Goal: Information Seeking & Learning: Learn about a topic

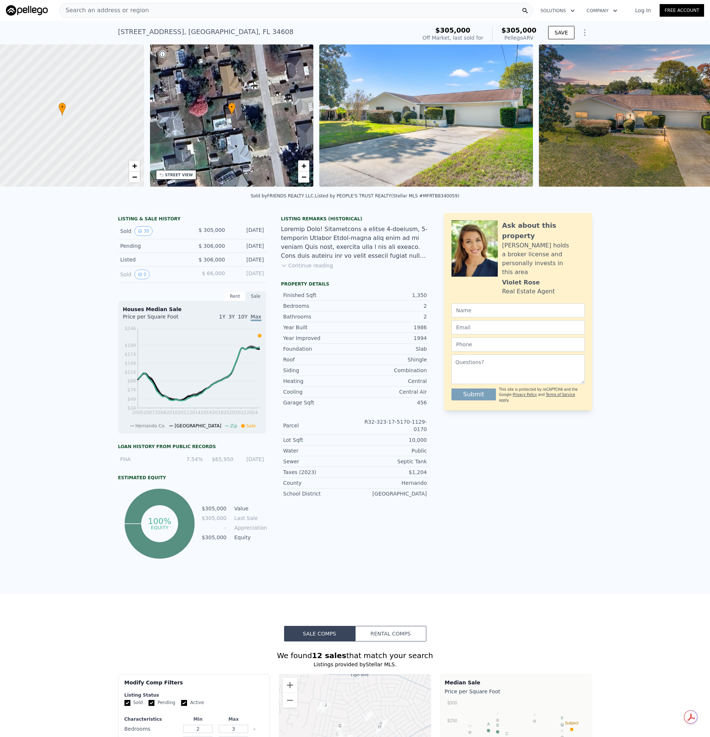
scroll to position [0, 3]
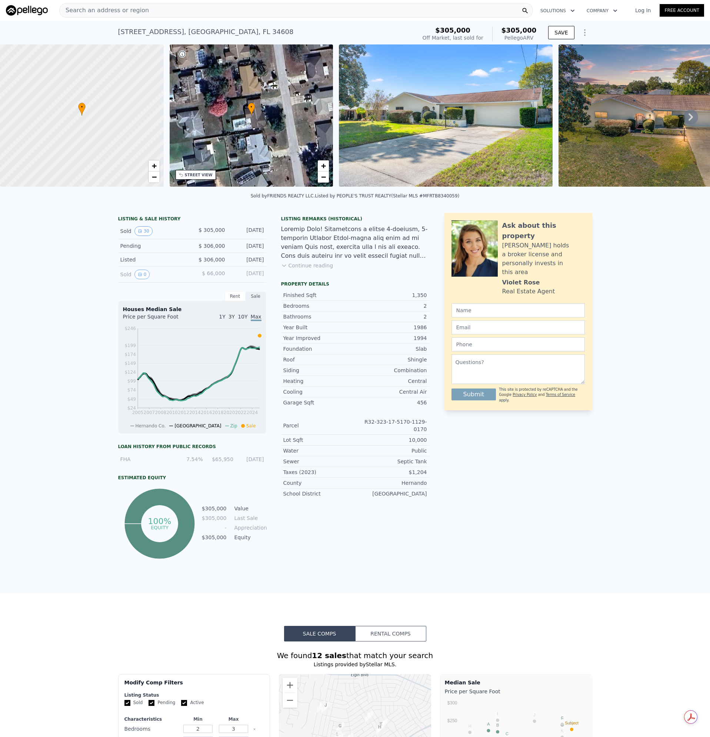
click at [154, 16] on div "Search an address or region" at bounding box center [296, 10] width 474 height 15
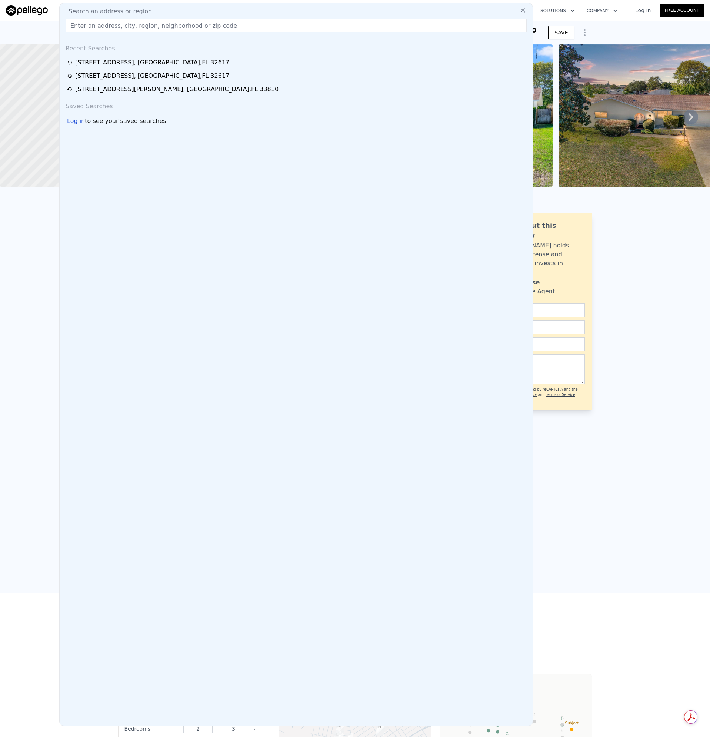
type input "[STREET_ADDRESS][PERSON_NAME]"
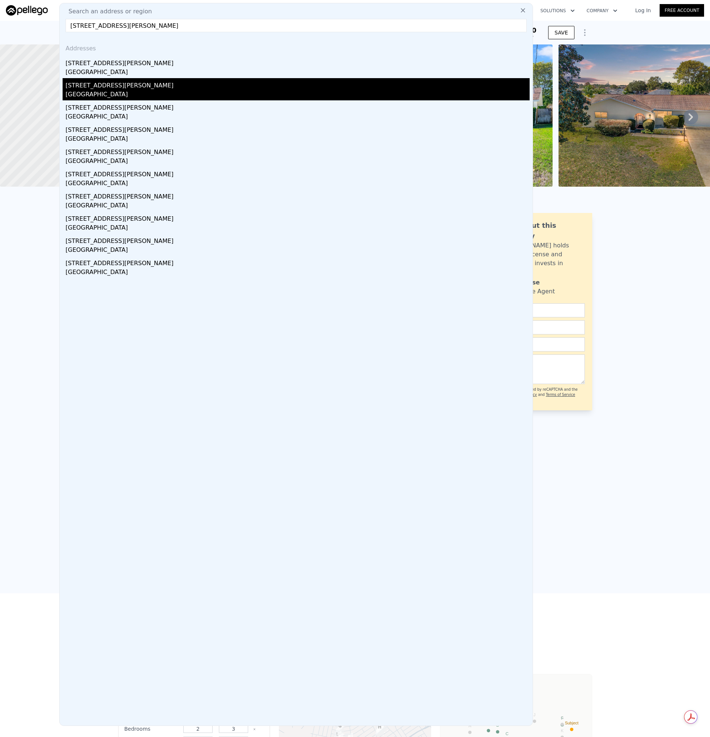
click at [86, 78] on div "[STREET_ADDRESS][PERSON_NAME]" at bounding box center [298, 84] width 464 height 12
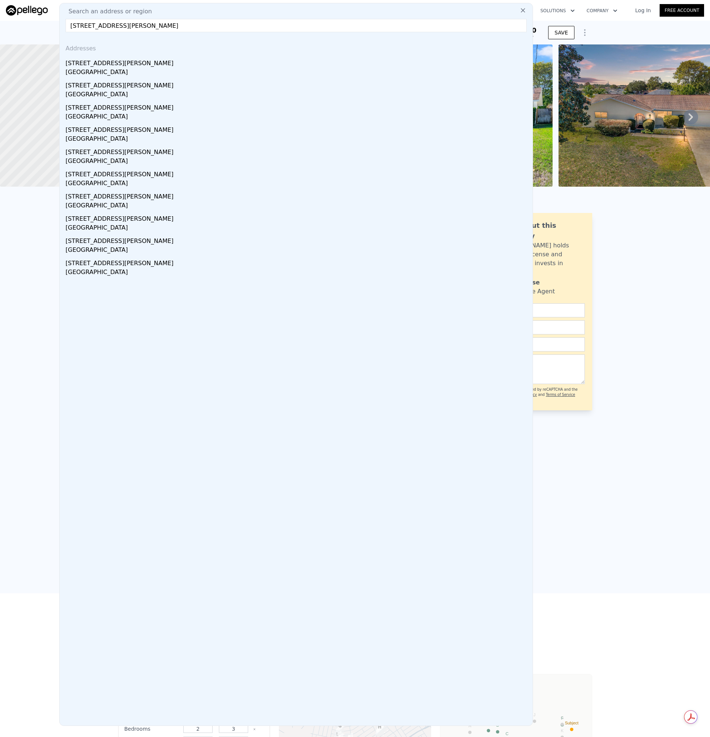
click at [86, 69] on div at bounding box center [82, 115] width 196 height 171
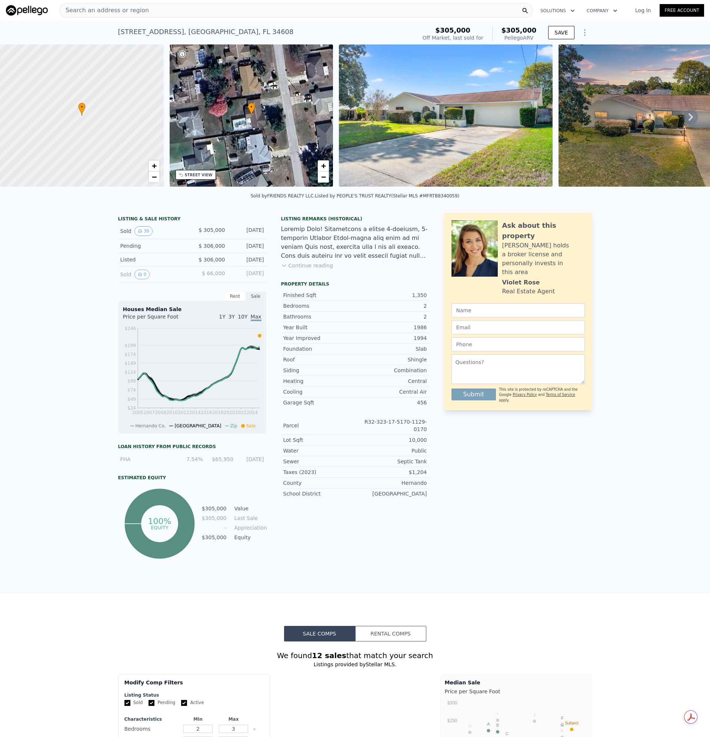
click at [164, 13] on div "Search an address or region" at bounding box center [296, 10] width 474 height 15
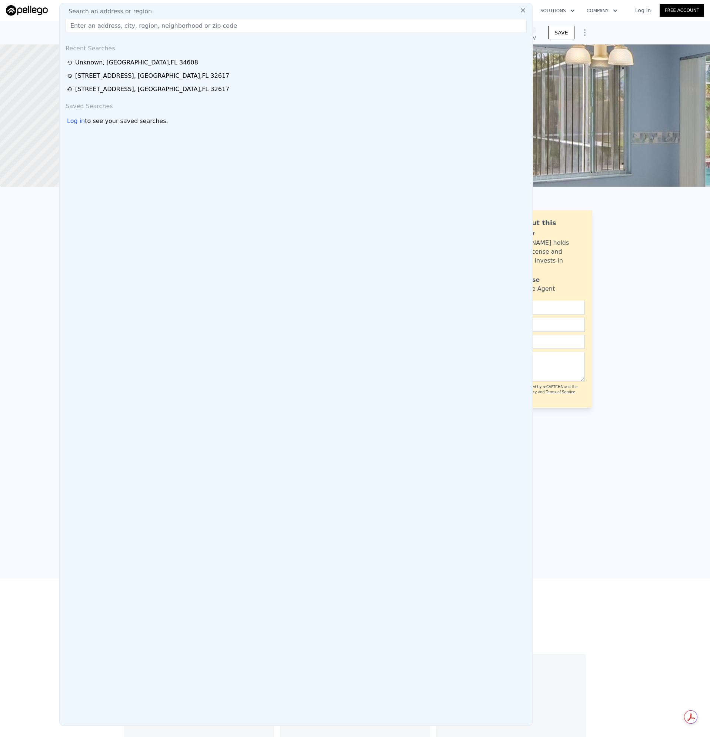
type input "[STREET_ADDRESS][PERSON_NAME]"
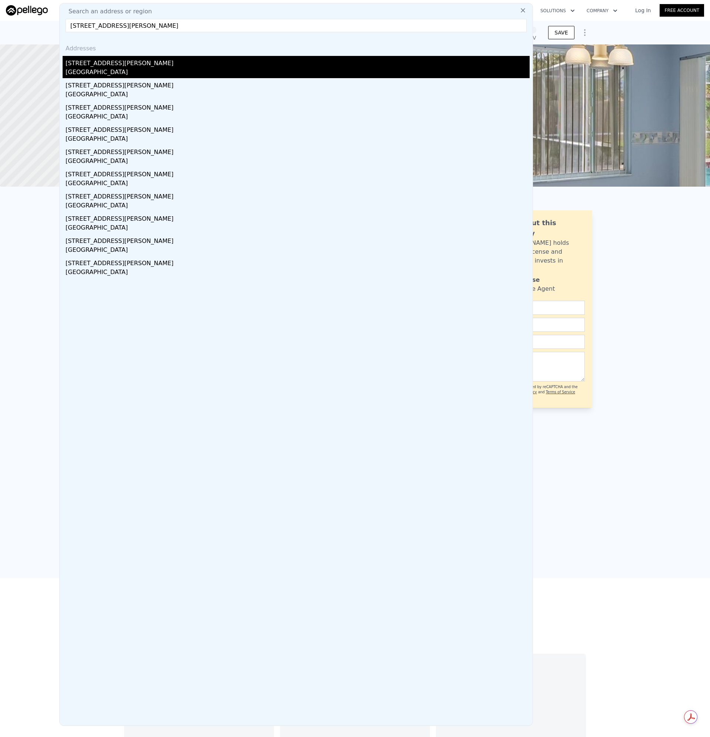
click at [81, 67] on div "[STREET_ADDRESS][PERSON_NAME]" at bounding box center [298, 62] width 464 height 12
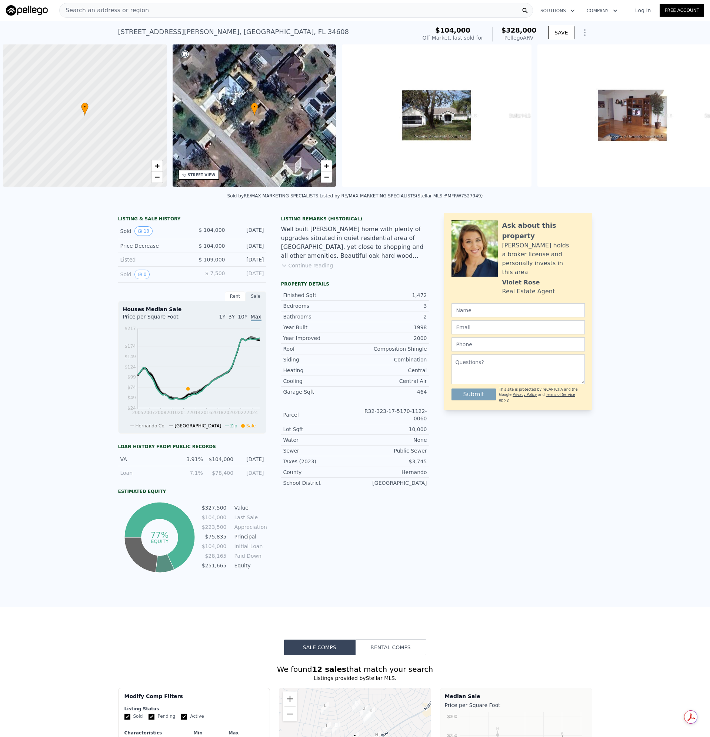
scroll to position [0, 3]
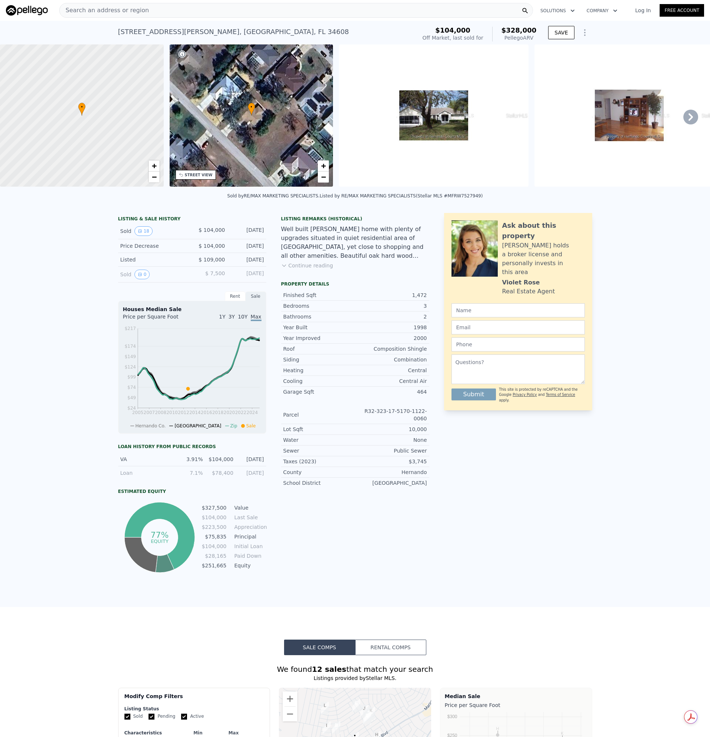
click at [166, 13] on div "Search an address or region" at bounding box center [296, 10] width 474 height 15
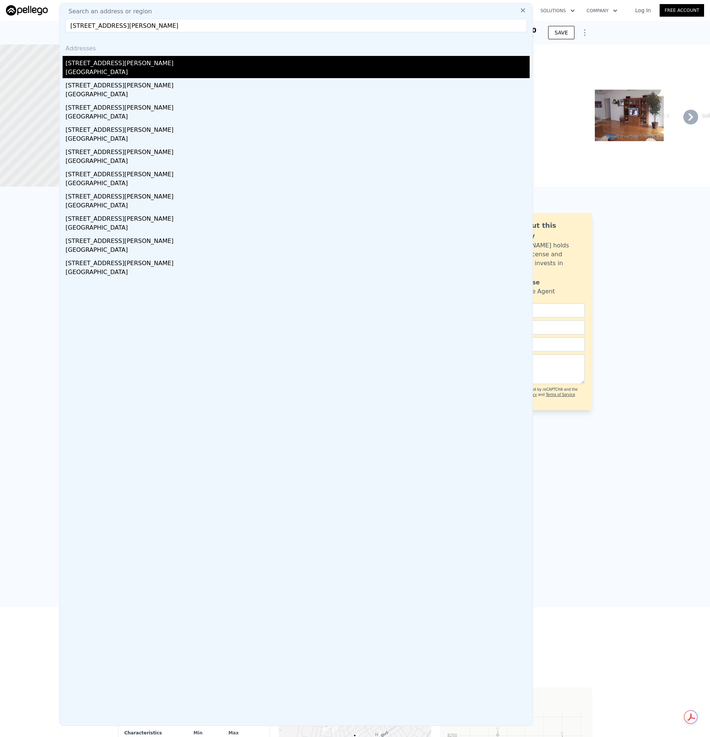
type input "[STREET_ADDRESS][PERSON_NAME]"
click at [97, 74] on div "[GEOGRAPHIC_DATA]" at bounding box center [298, 73] width 464 height 10
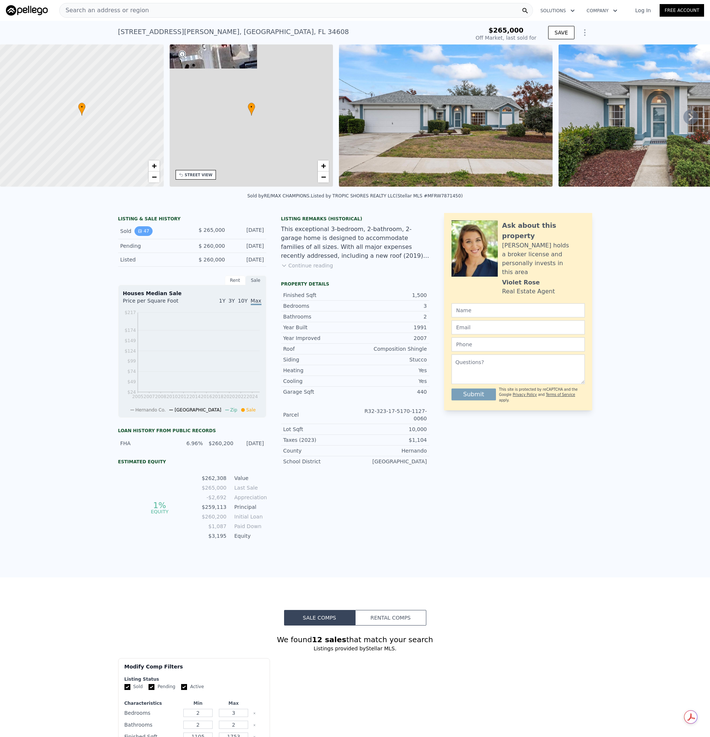
click at [146, 236] on button "47" at bounding box center [143, 231] width 18 height 10
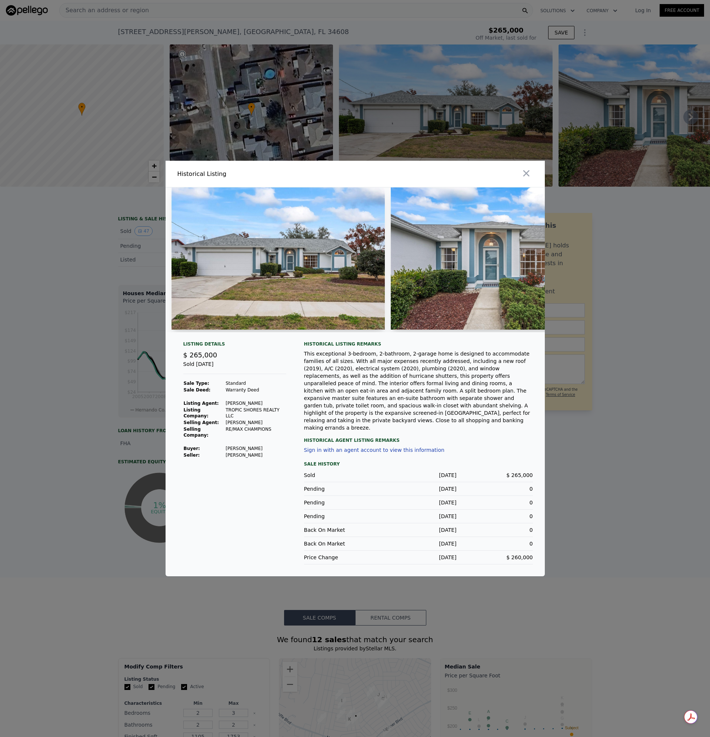
scroll to position [0, 593]
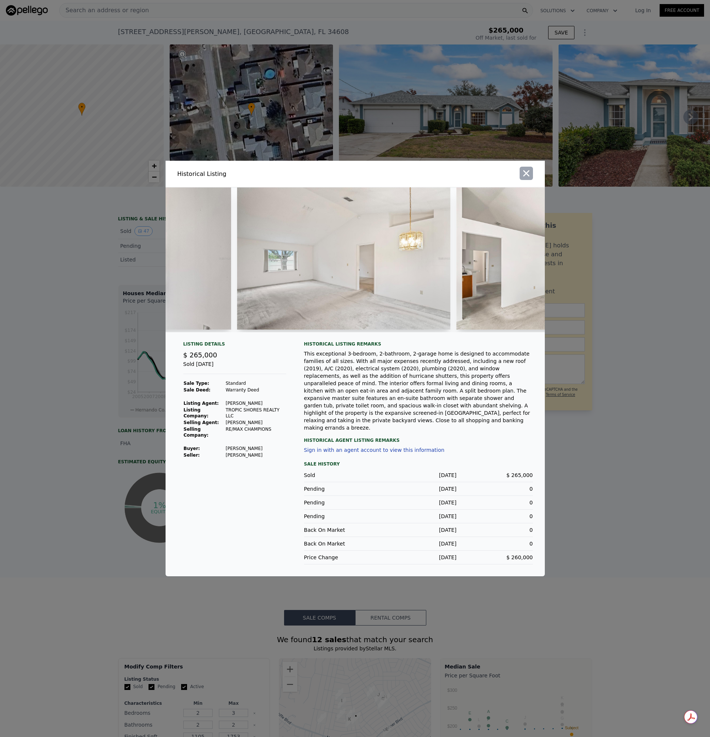
click at [525, 177] on icon "button" at bounding box center [526, 173] width 10 height 10
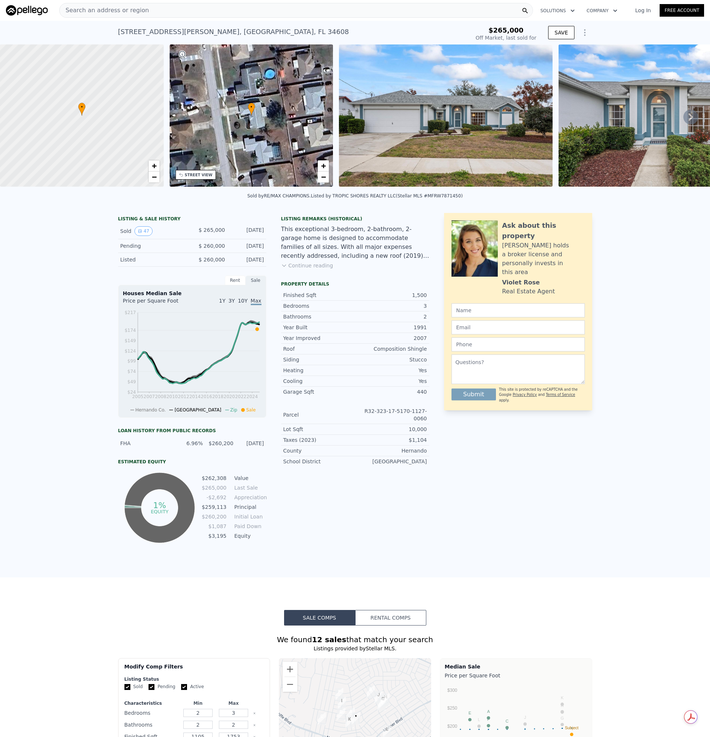
click at [403, 134] on img at bounding box center [445, 115] width 213 height 142
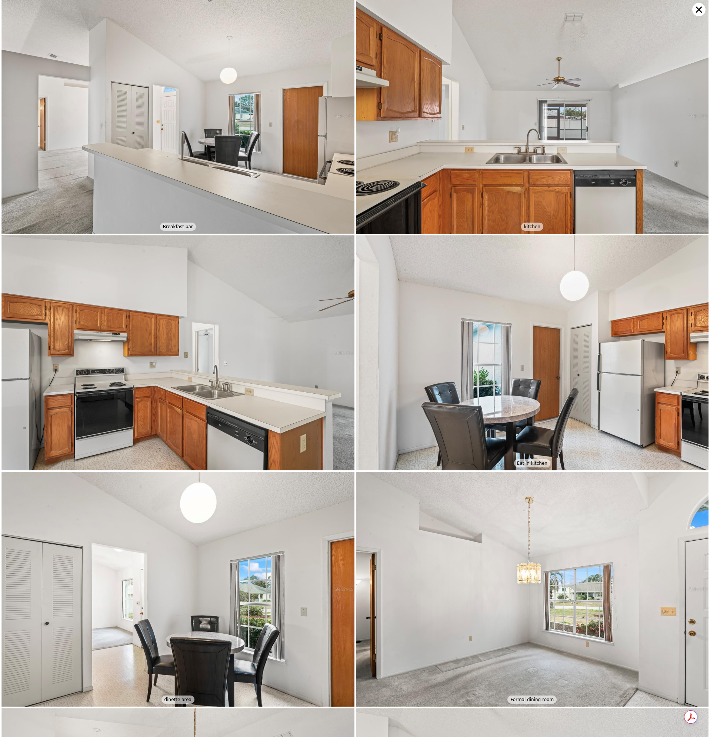
scroll to position [938, 0]
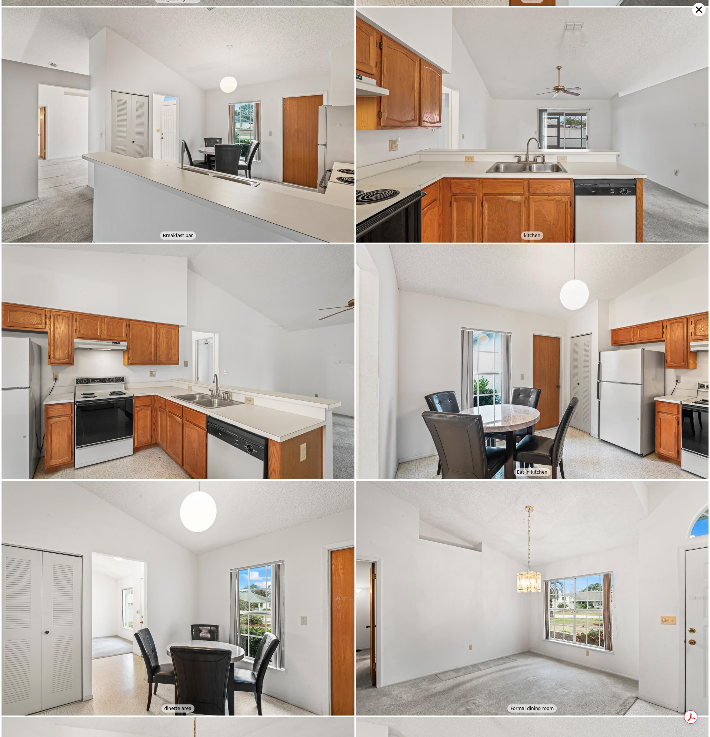
click at [699, 10] on icon at bounding box center [699, 10] width 6 height 6
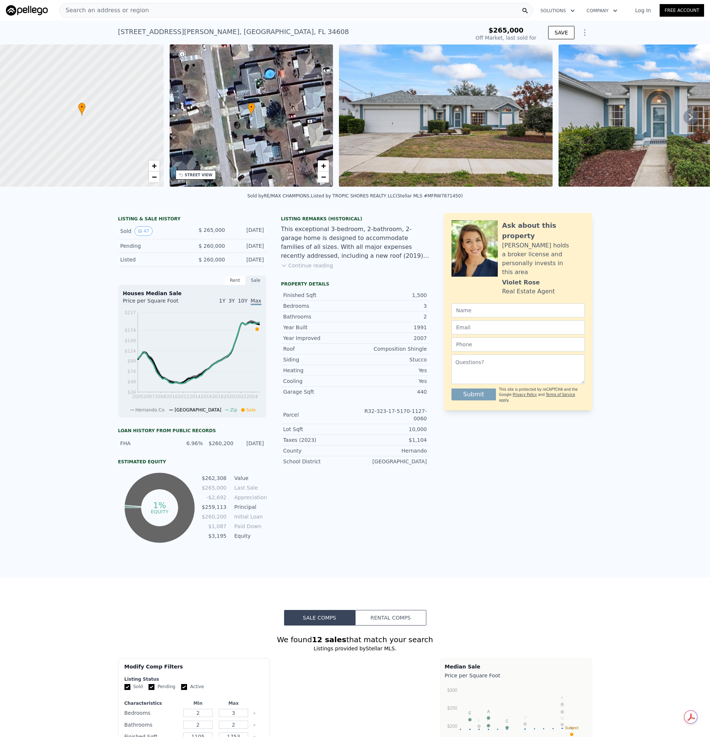
type input "$ 318,000"
type input "$ 17,821"
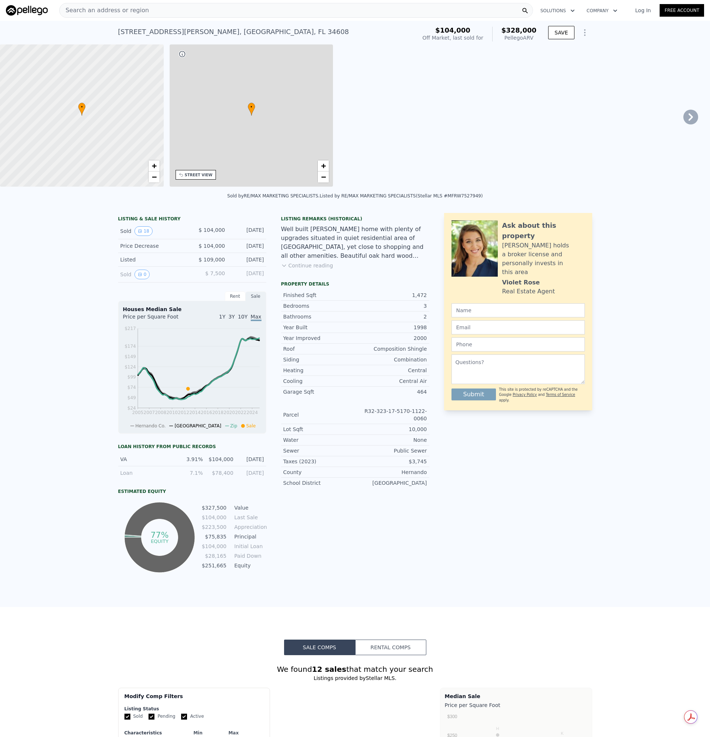
type input "14241"
checkbox input "true"
type input "$ 328,000"
type input "$ 195,592"
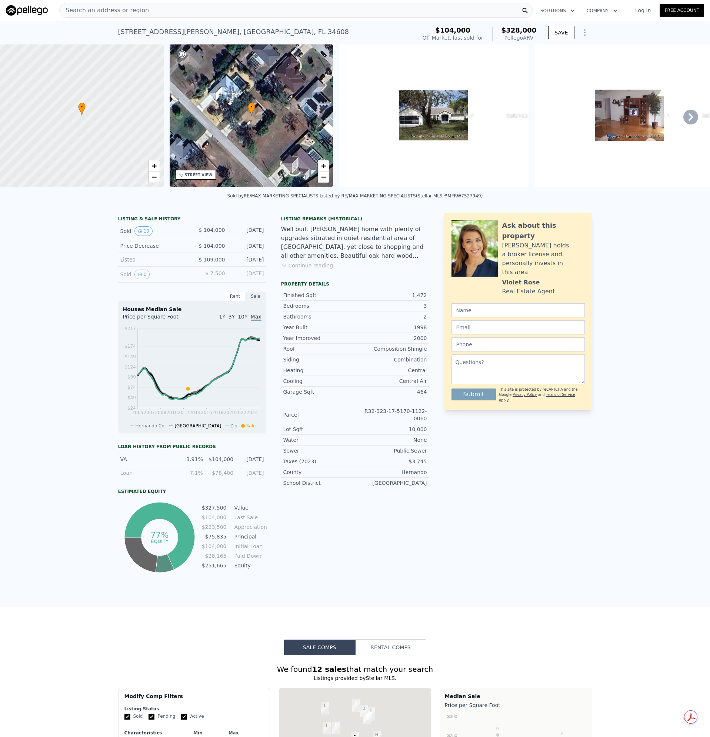
type input "4"
type input "3"
type input "1462"
type input "2222"
type input "15996"
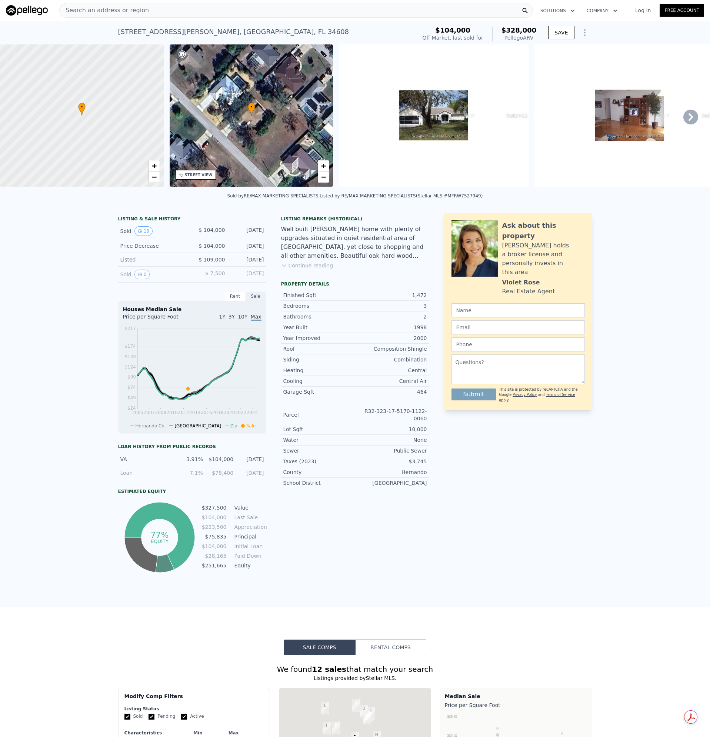
checkbox input "false"
type input "$ 354,000"
type input "-$ 41,644"
checkbox input "true"
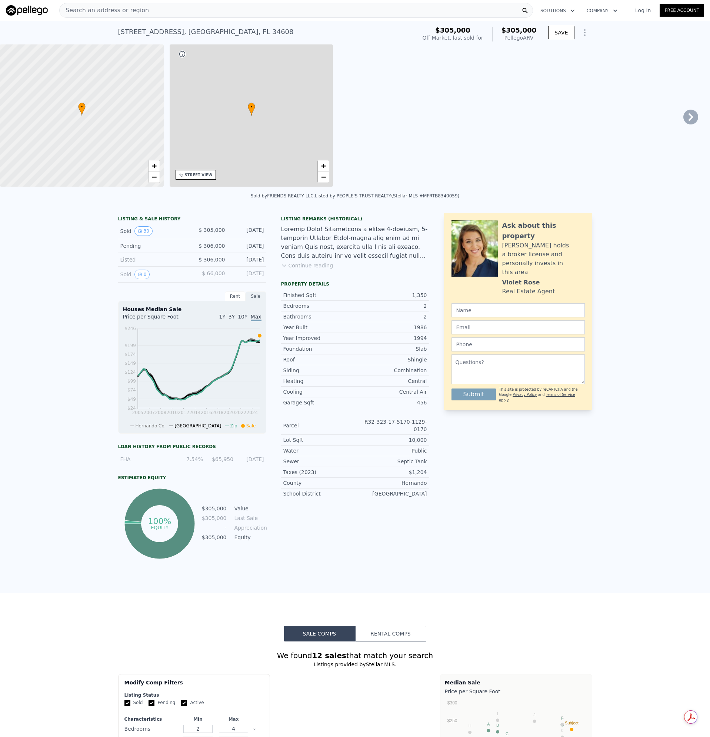
type input "3"
type input "2"
type input "997"
type input "1641"
type input "14402"
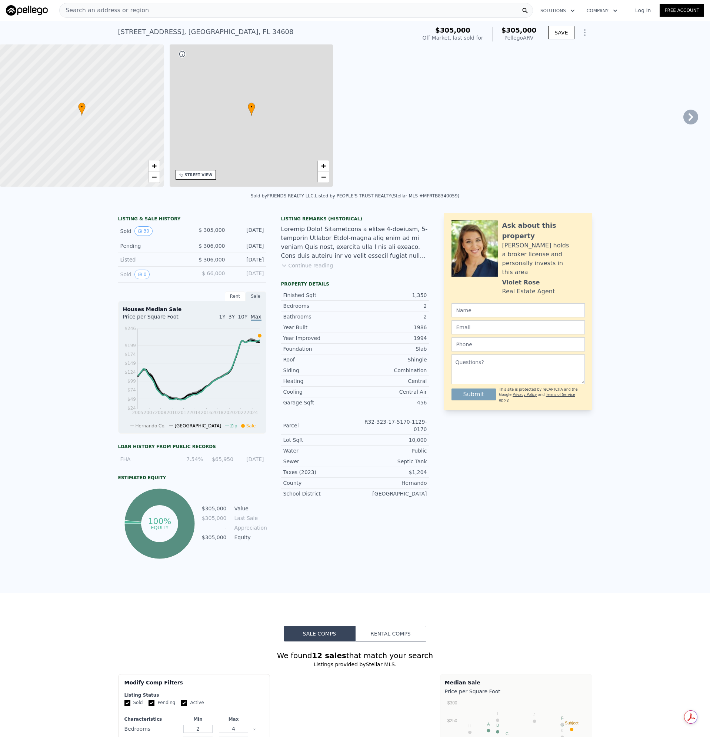
type input "$ 305,000"
type input "-$ 36,447"
checkbox input "false"
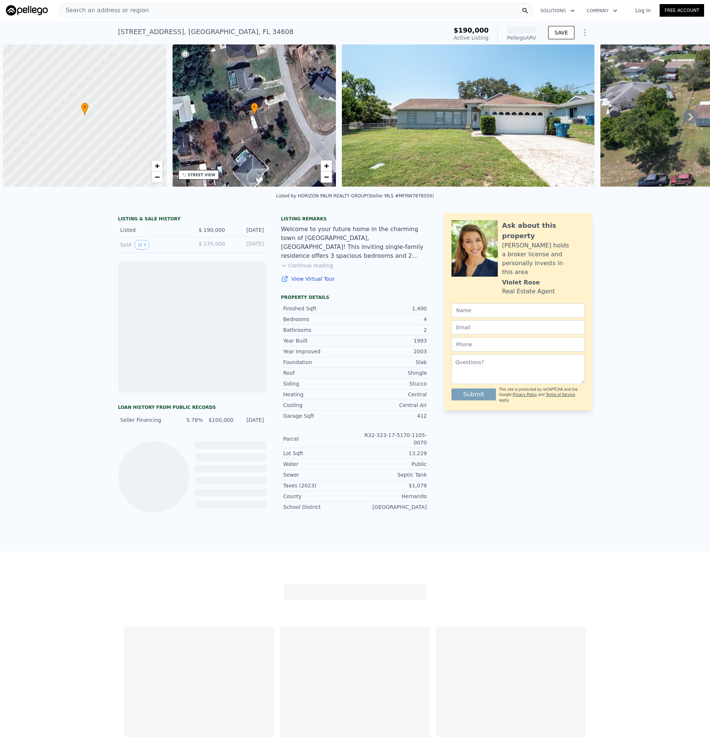
scroll to position [0, 3]
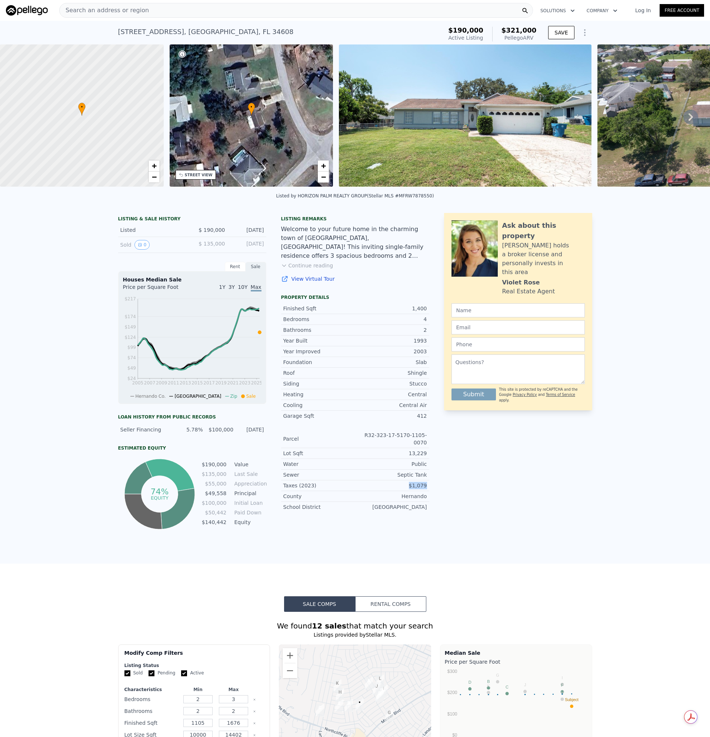
drag, startPoint x: 406, startPoint y: 484, endPoint x: 706, endPoint y: 474, distance: 299.8
click at [426, 483] on div "Taxes (2023) $1,079" at bounding box center [355, 485] width 148 height 11
copy div "$1,079"
click at [163, 16] on div "Search an address or region" at bounding box center [296, 10] width 474 height 15
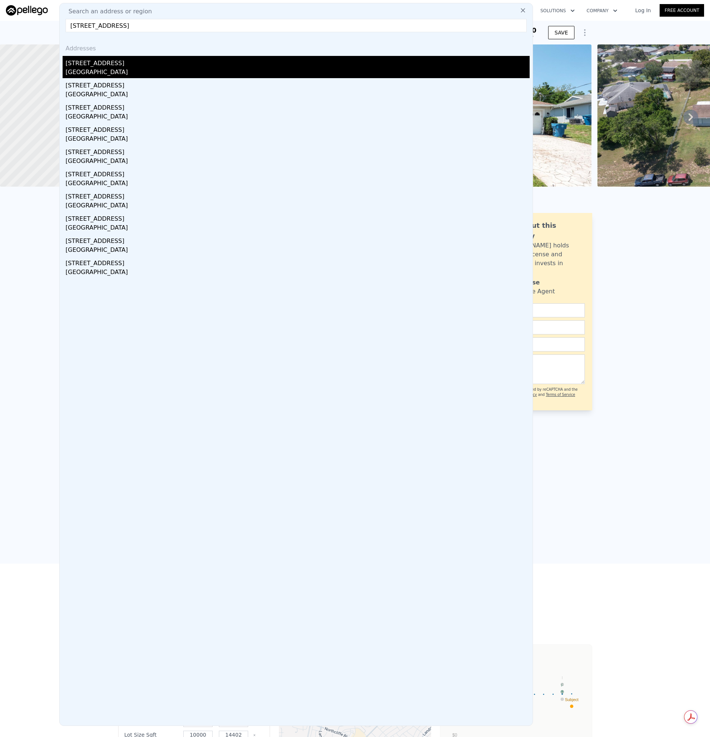
type input "4306 Goldcoast Ave Spring Hill, FL 34609"
click at [90, 77] on div "Spring Hill, FL 34609" at bounding box center [298, 73] width 464 height 10
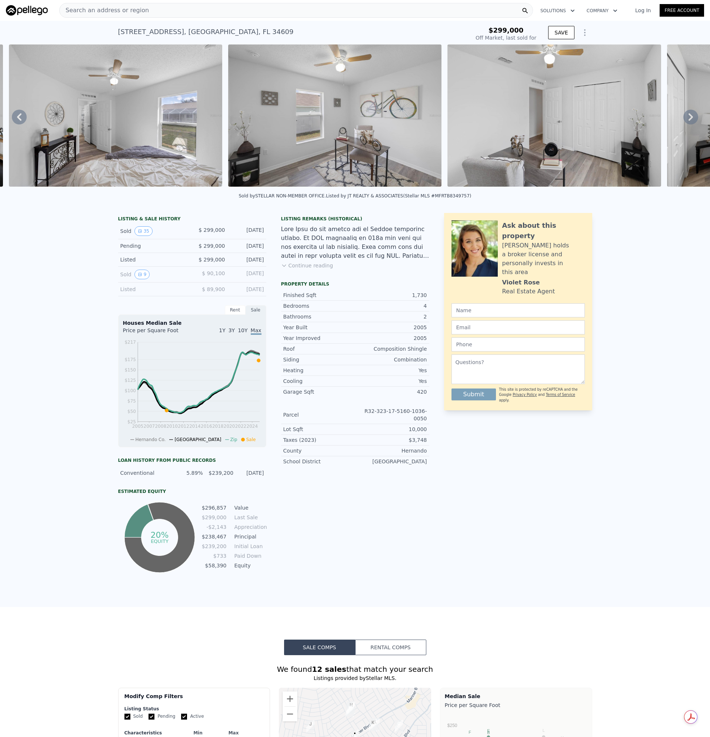
scroll to position [0, 4604]
